Goal: Task Accomplishment & Management: Use online tool/utility

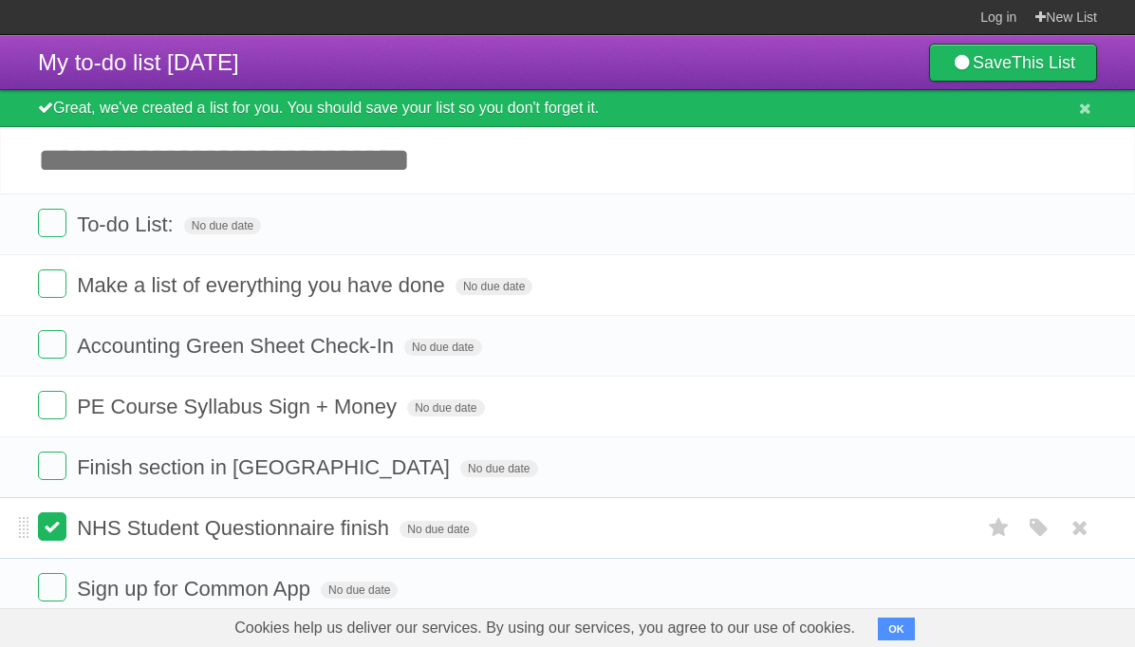
scroll to position [234, 0]
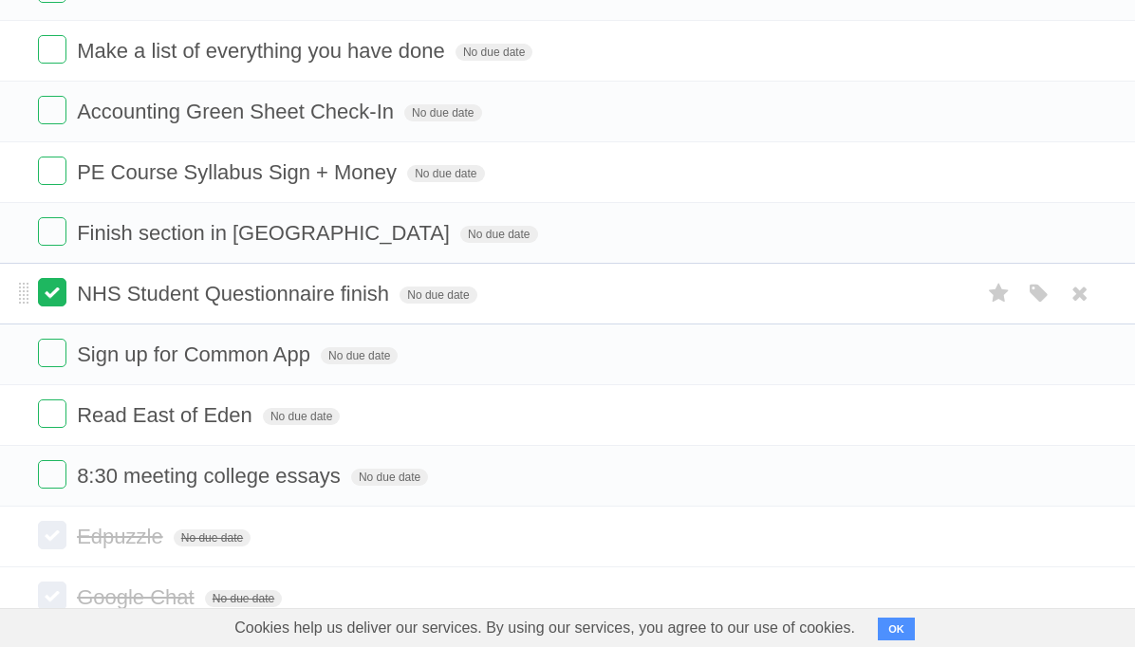
click at [40, 301] on label at bounding box center [52, 292] width 28 height 28
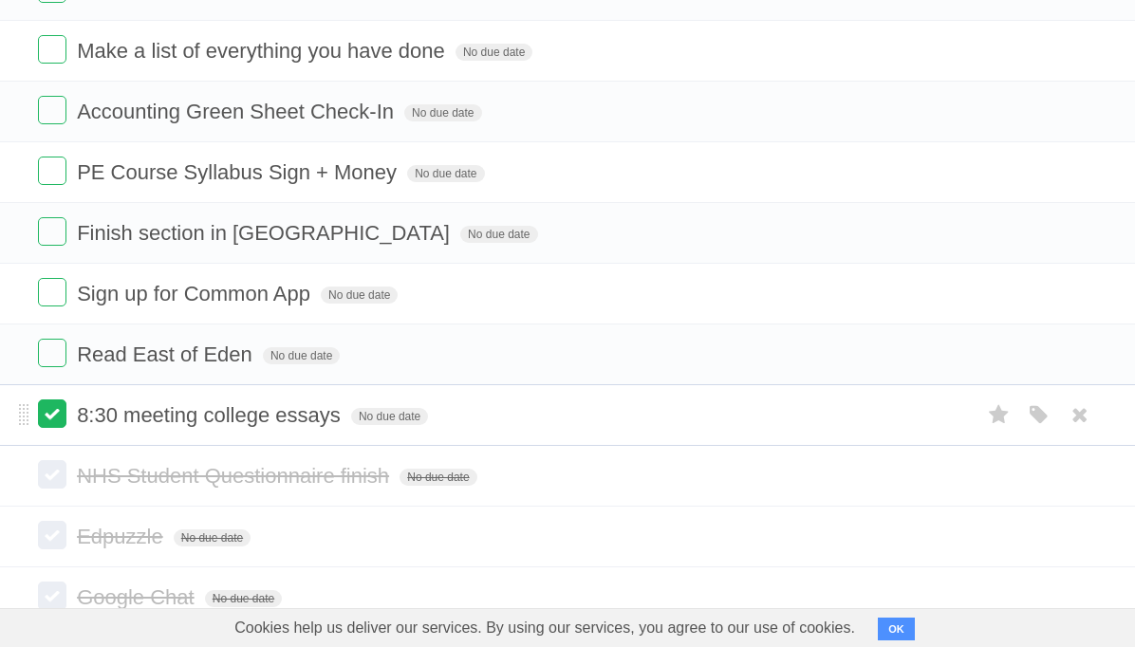
click at [50, 428] on label at bounding box center [52, 413] width 28 height 28
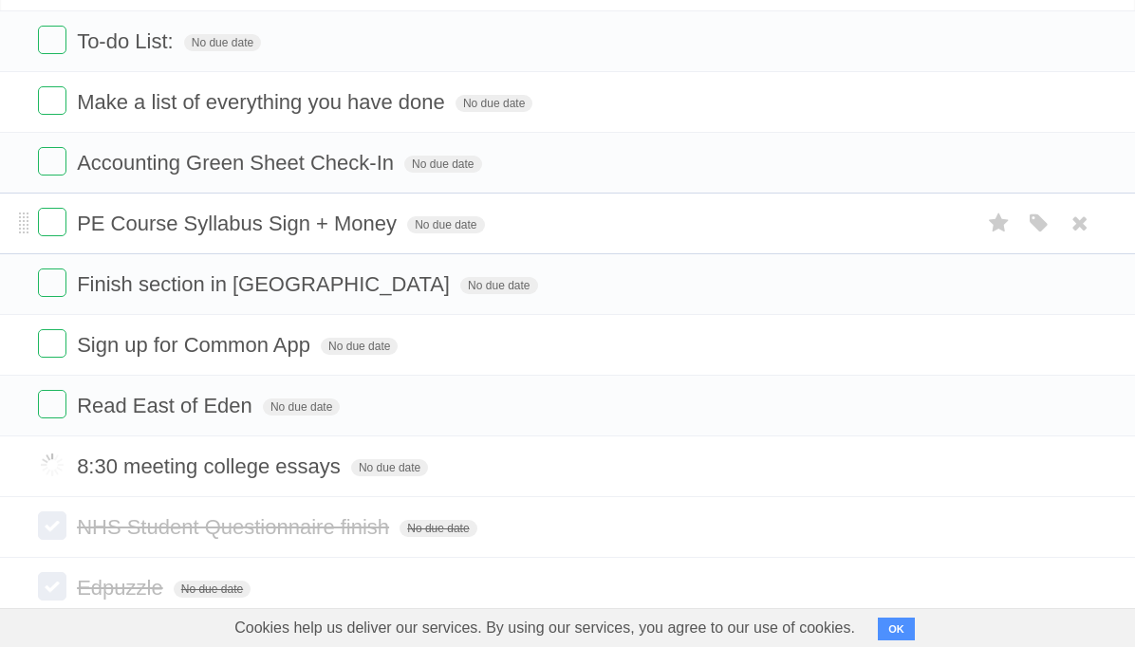
scroll to position [175, 0]
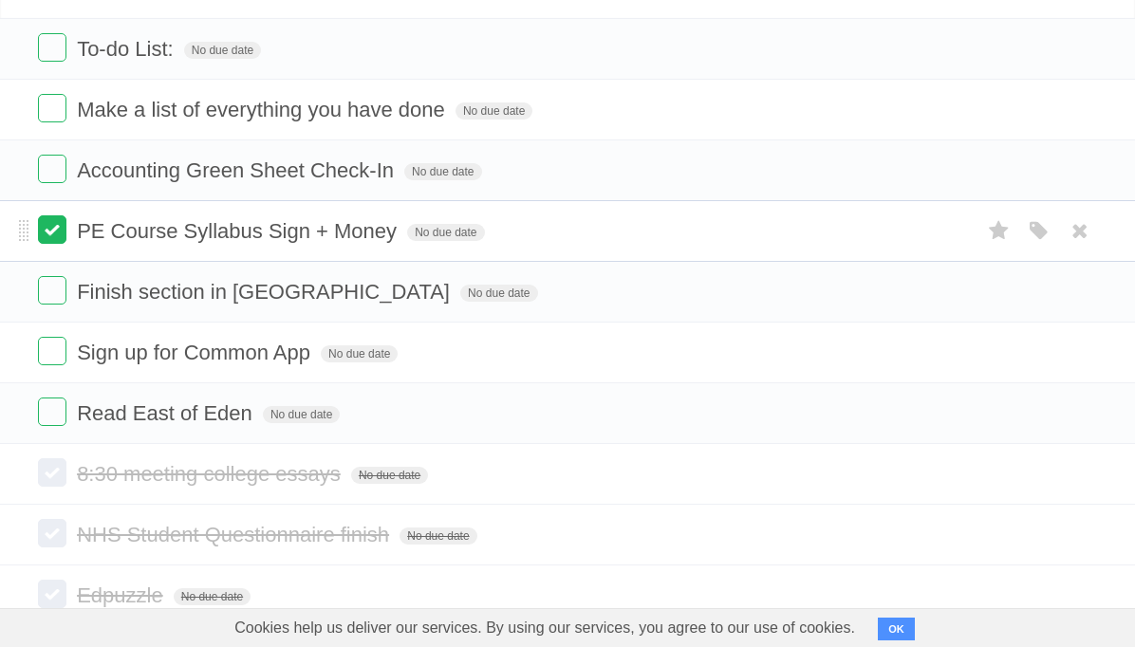
click at [51, 244] on label at bounding box center [52, 229] width 28 height 28
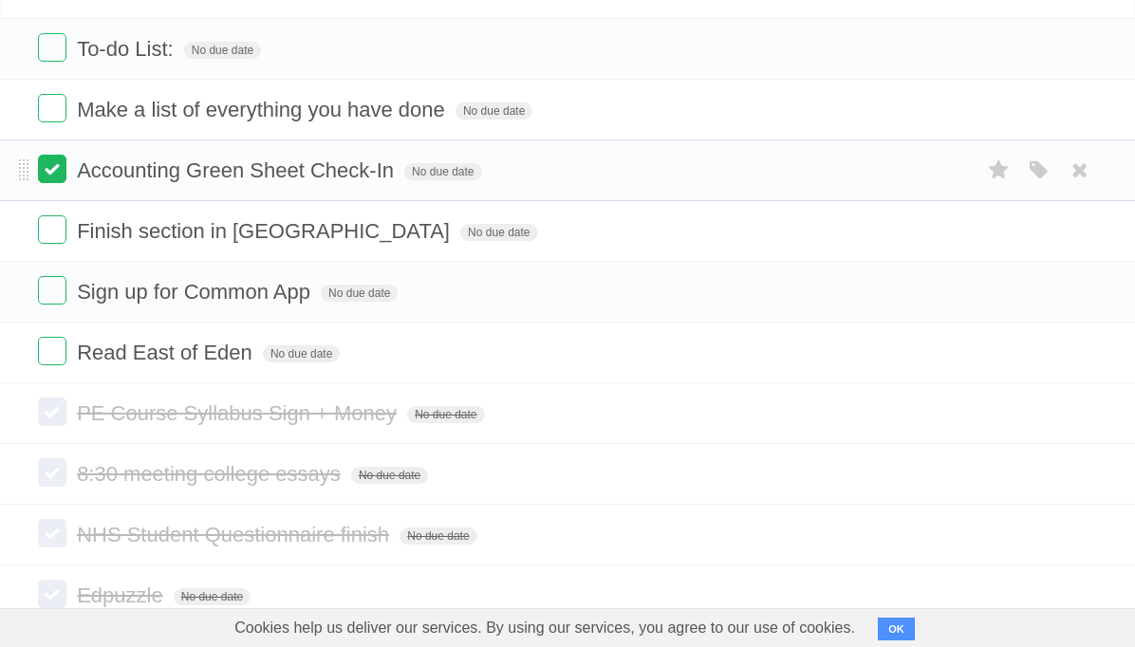
click at [56, 177] on label at bounding box center [52, 169] width 28 height 28
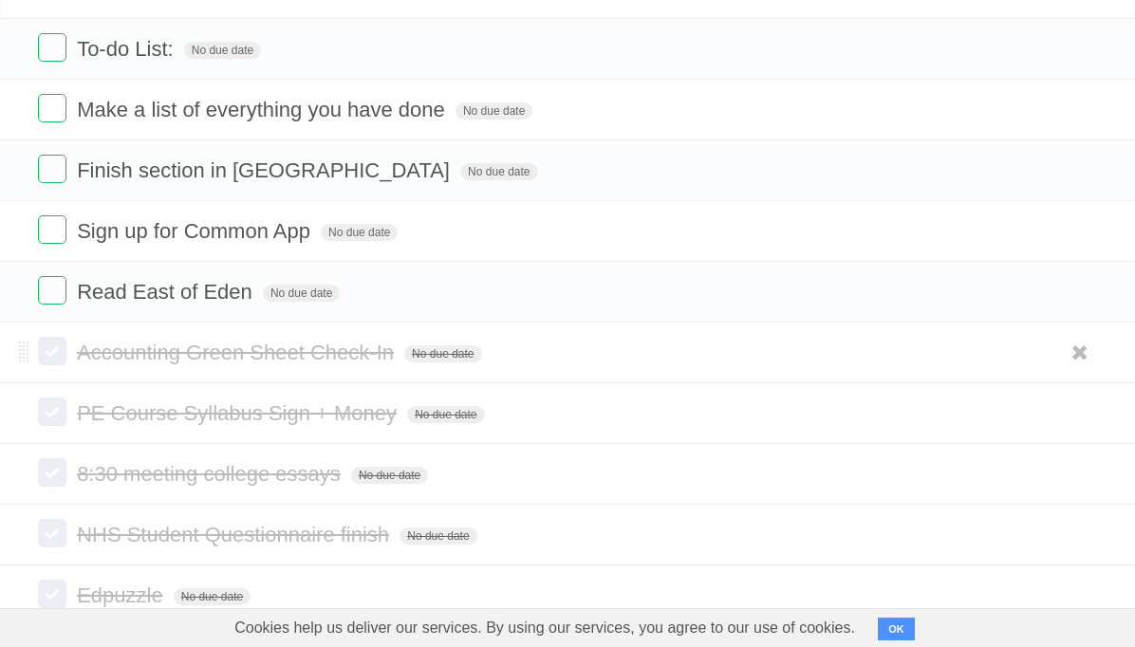
click at [53, 357] on label at bounding box center [52, 351] width 28 height 28
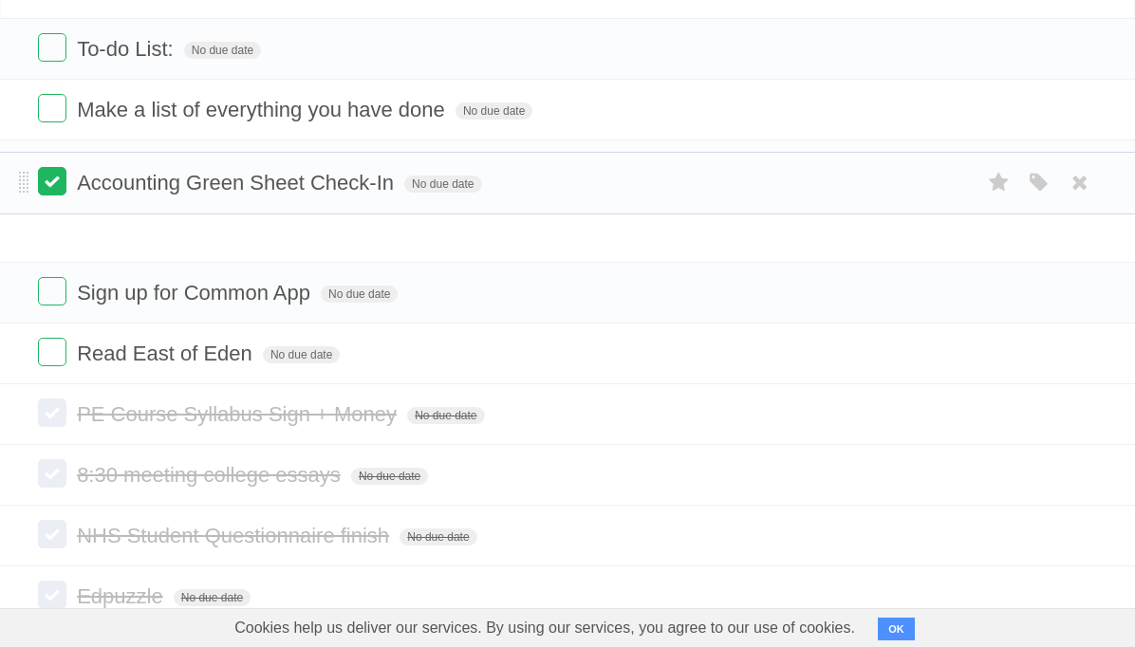
drag, startPoint x: 22, startPoint y: 360, endPoint x: 41, endPoint y: 180, distance: 181.2
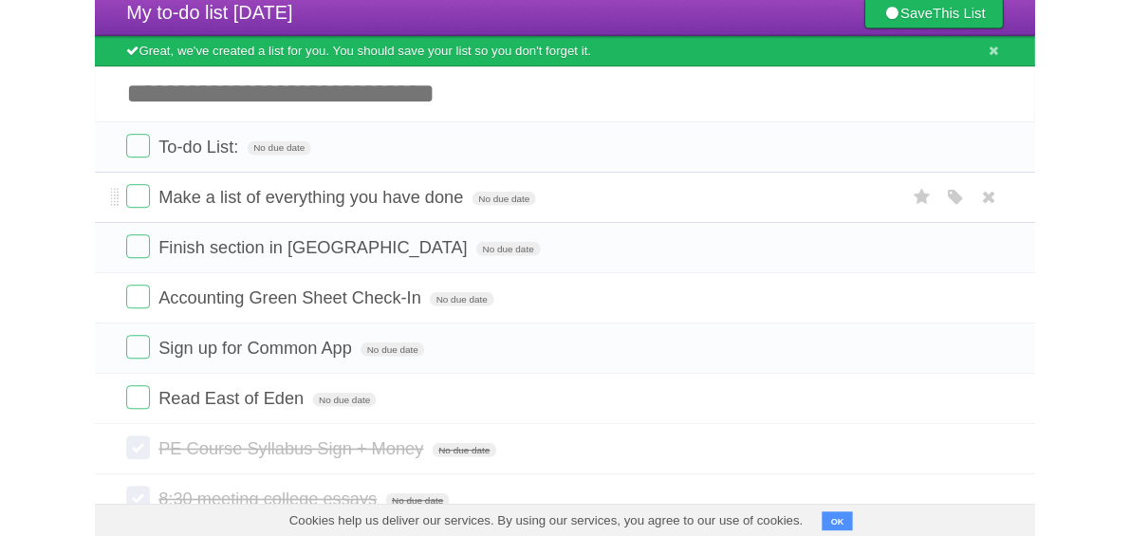
scroll to position [46, 0]
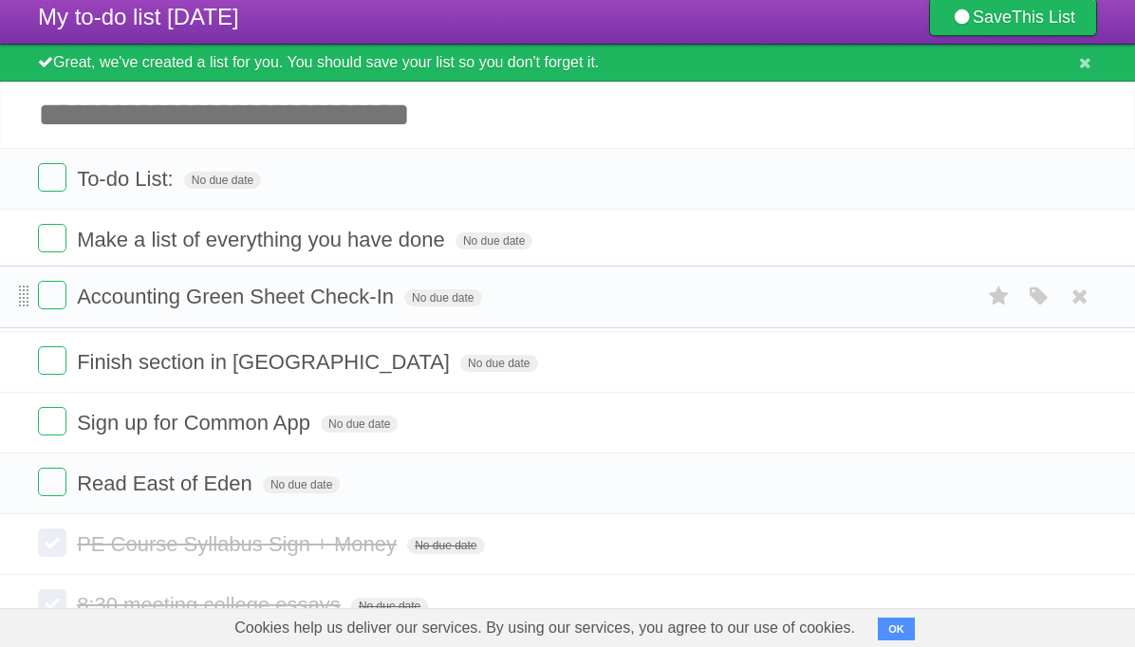
drag, startPoint x: 18, startPoint y: 371, endPoint x: 27, endPoint y: 298, distance: 73.5
click at [170, 120] on input "Add another task" at bounding box center [567, 115] width 1135 height 66
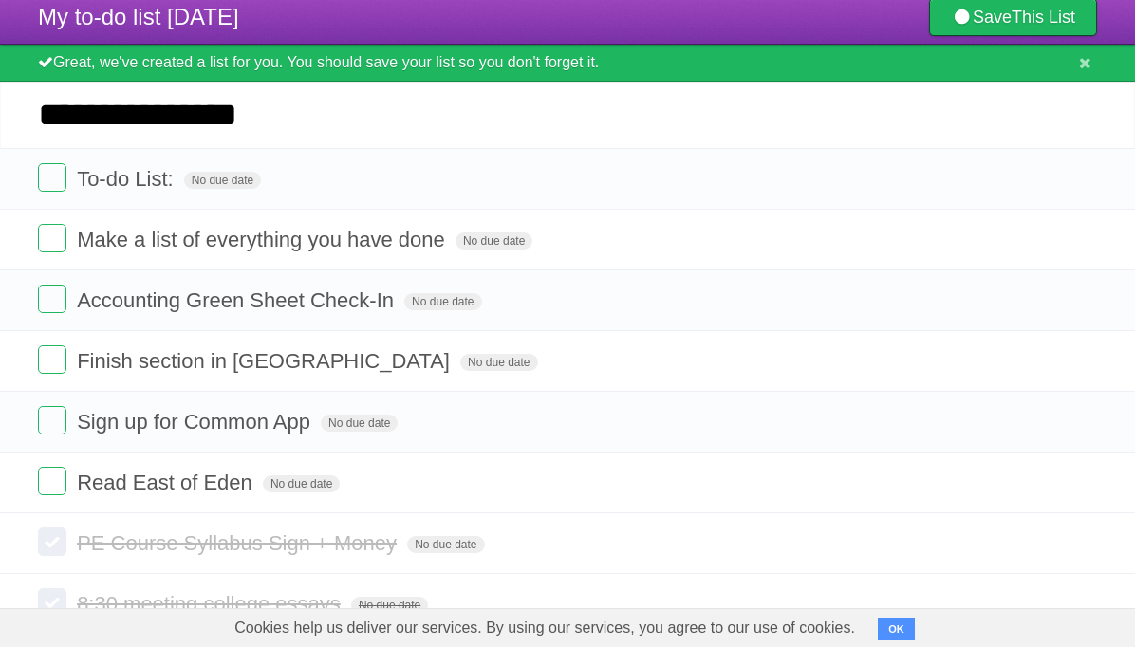
type input "**********"
click input "*********" at bounding box center [0, 0] width 0 height 0
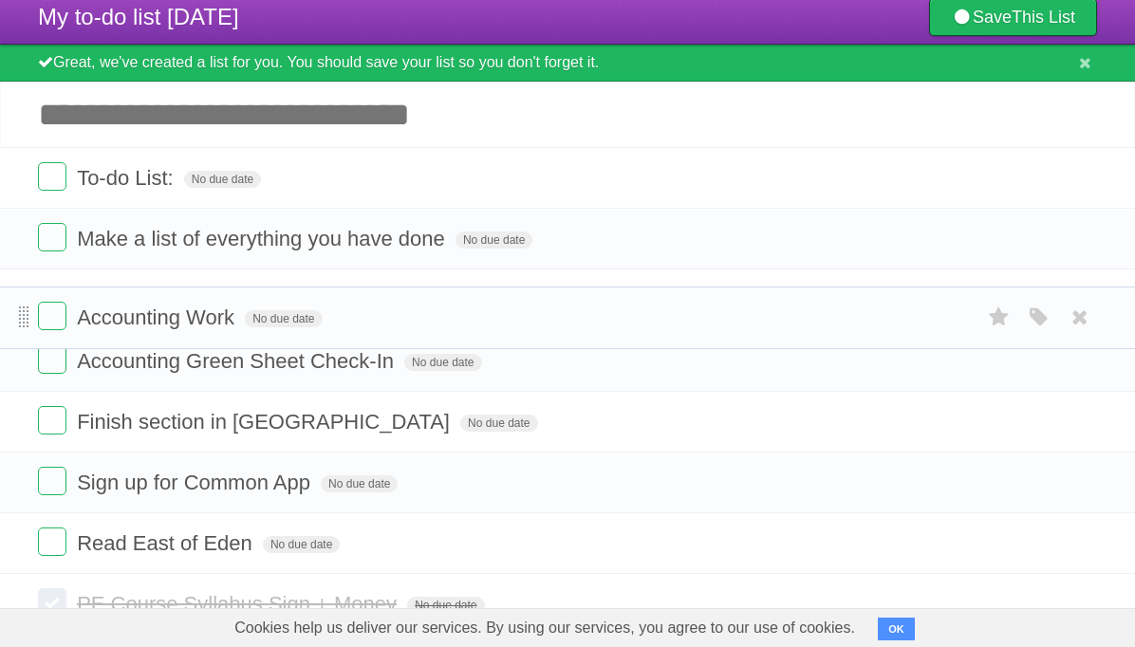
drag, startPoint x: 21, startPoint y: 185, endPoint x: 28, endPoint y: 317, distance: 132.0
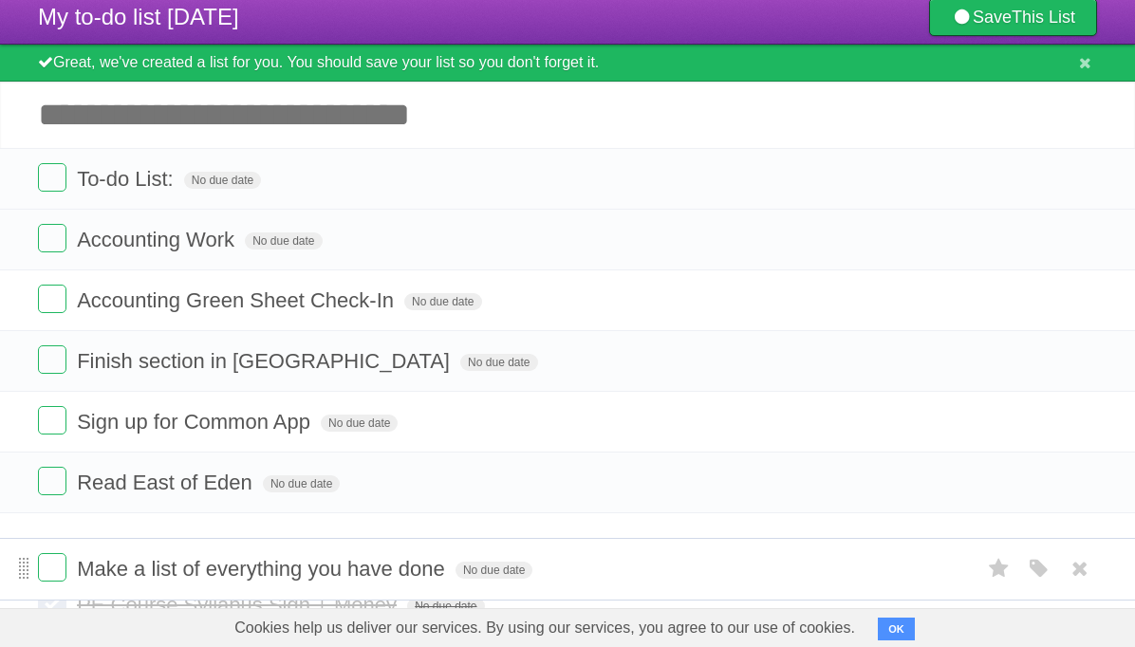
drag, startPoint x: 19, startPoint y: 238, endPoint x: 28, endPoint y: 560, distance: 321.7
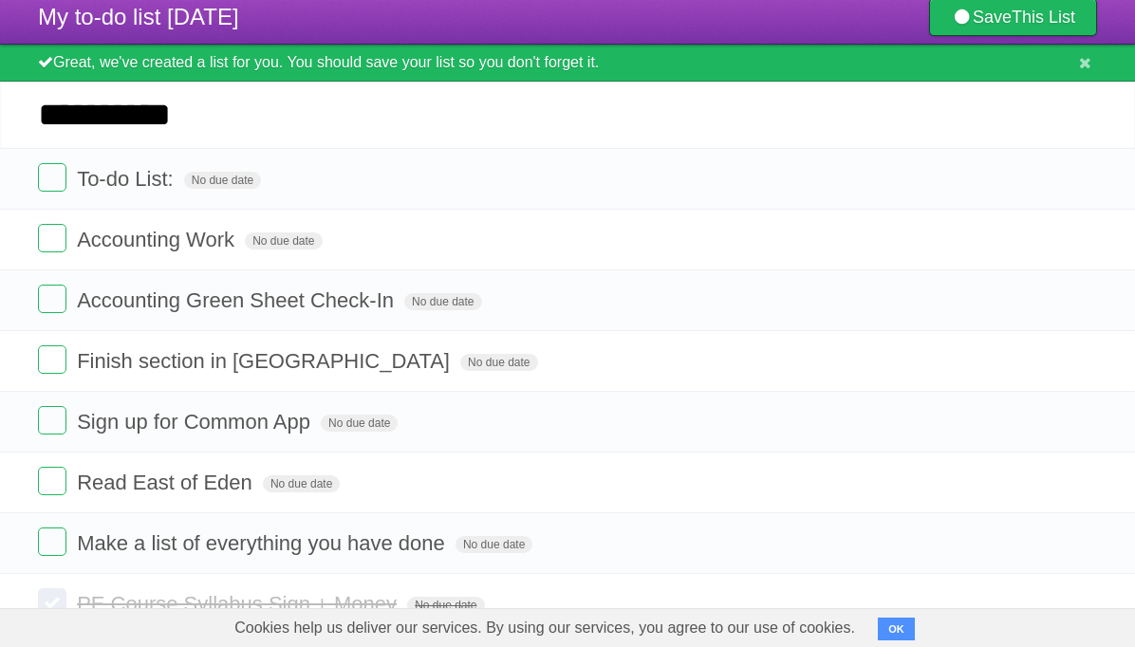
type input "**********"
click input "*********" at bounding box center [0, 0] width 0 height 0
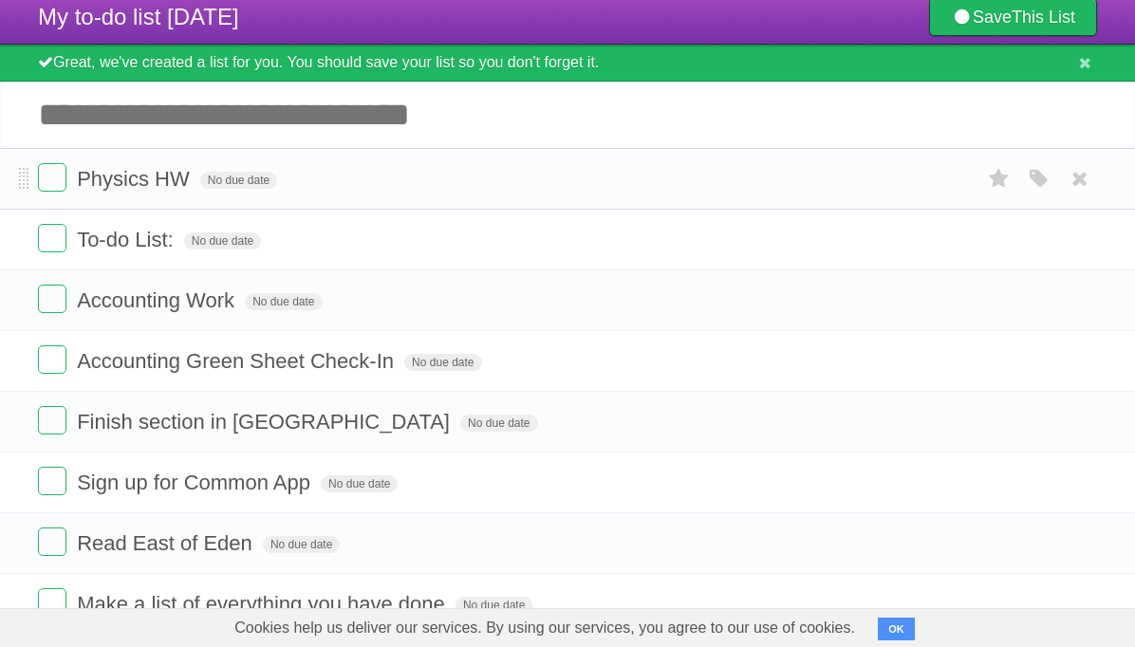
drag, startPoint x: 17, startPoint y: 180, endPoint x: 21, endPoint y: 201, distance: 21.2
click at [20, 202] on li "Physics HW No due date White Red Blue Green Purple Orange" at bounding box center [567, 179] width 1135 height 62
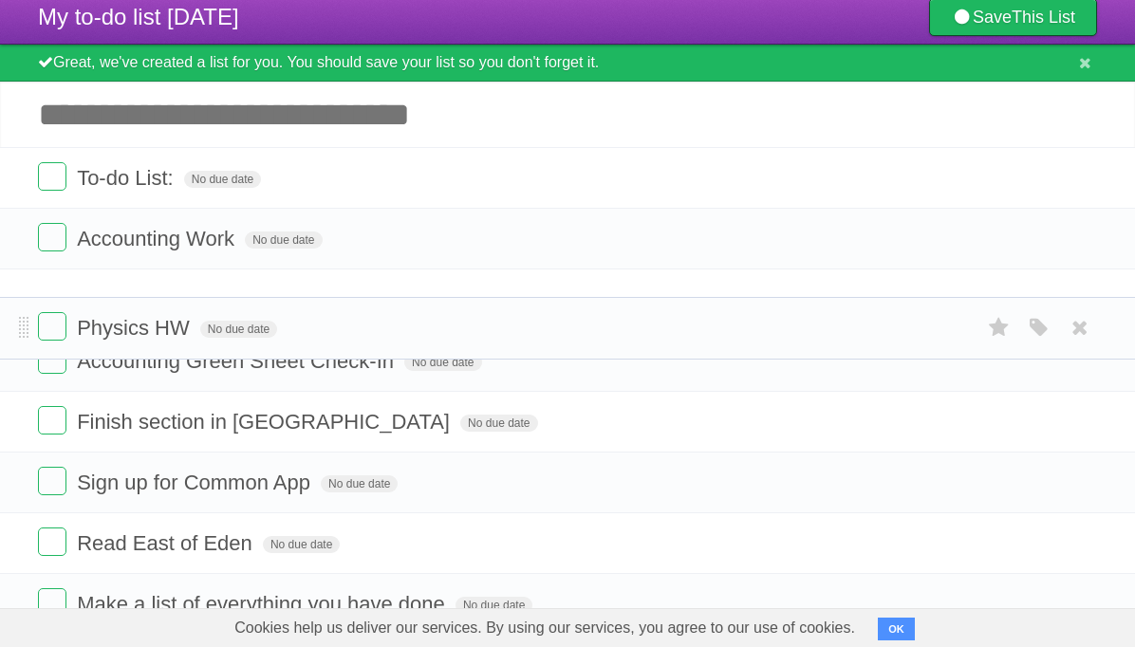
drag, startPoint x: 23, startPoint y: 186, endPoint x: 31, endPoint y: 328, distance: 142.5
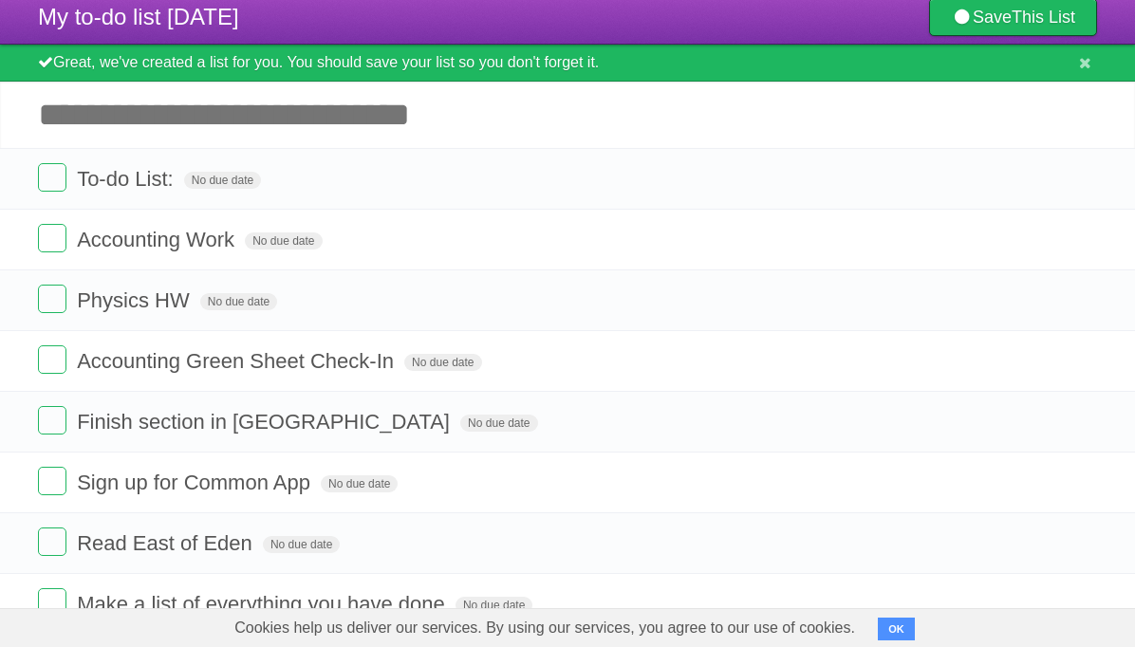
click at [167, 110] on input "Add another task" at bounding box center [567, 115] width 1135 height 66
click at [16, 364] on li "Accounting Green Sheet Check-In No due date White Red Blue Green Purple Orange" at bounding box center [567, 361] width 1135 height 62
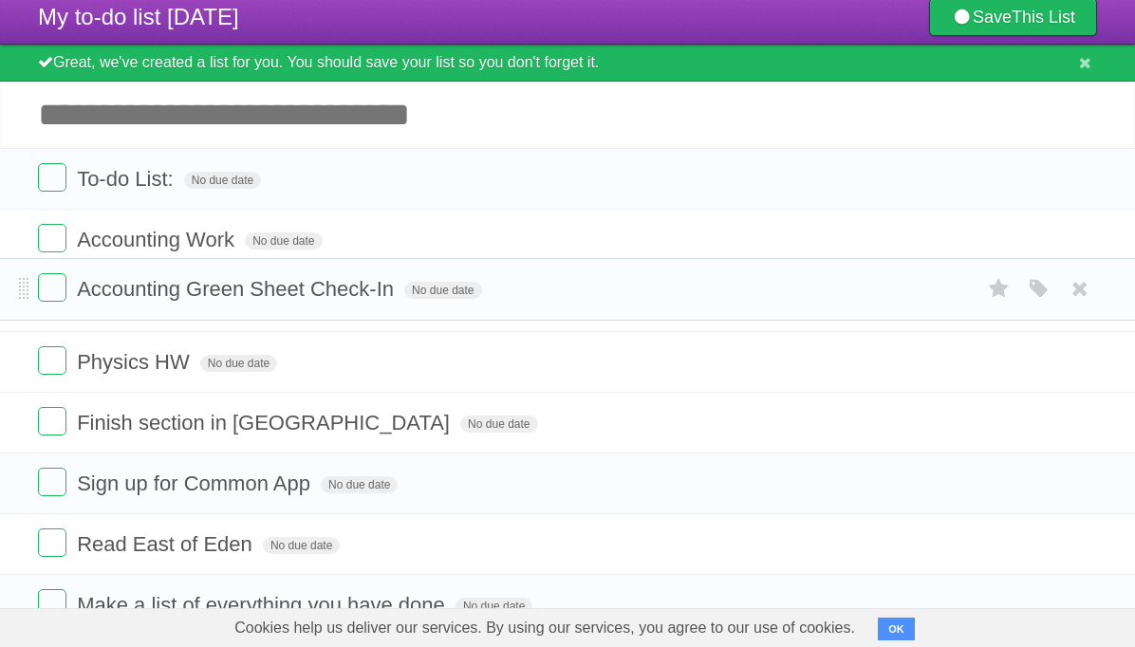
drag, startPoint x: 28, startPoint y: 380, endPoint x: 34, endPoint y: 300, distance: 80.8
